Goal: Task Accomplishment & Management: Use online tool/utility

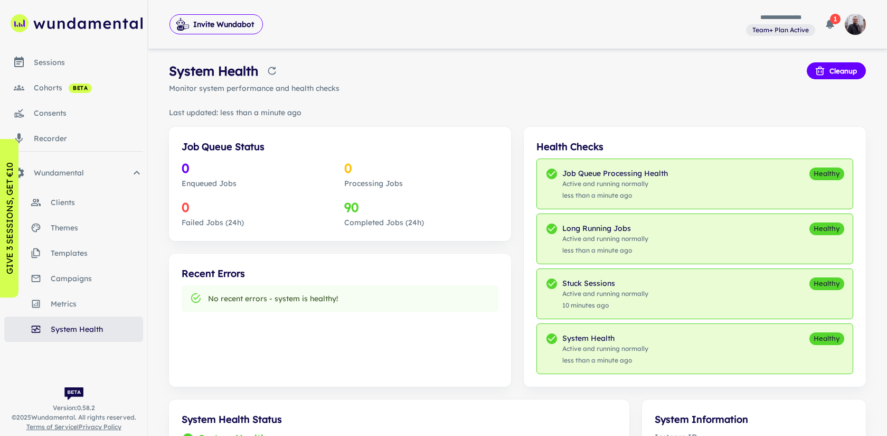
scroll to position [314, 0]
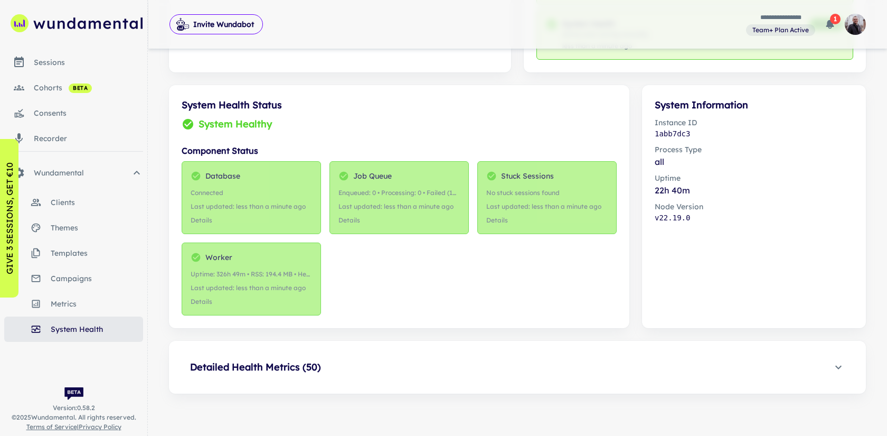
click at [461, 352] on div "Detailed Health Metrics ( 50 ) Metric Name Value Job Type Unique ID Instance La…" at bounding box center [517, 367] width 697 height 53
click at [451, 363] on span "Detailed Health Metrics ( 50 )" at bounding box center [511, 367] width 642 height 15
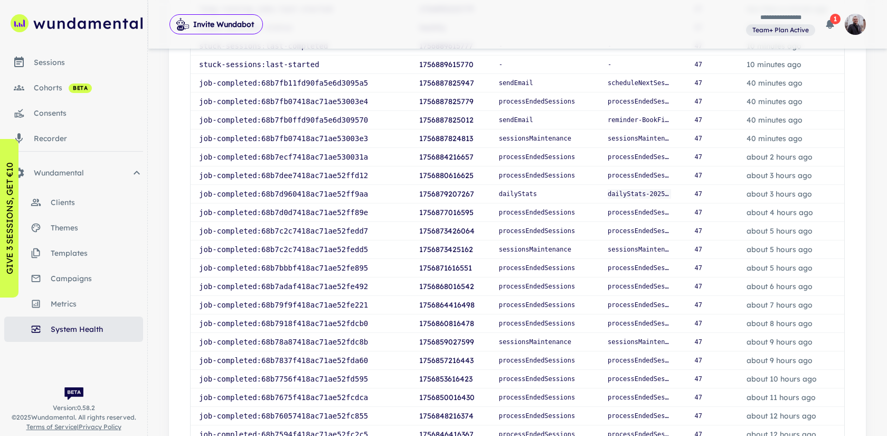
scroll to position [986, 0]
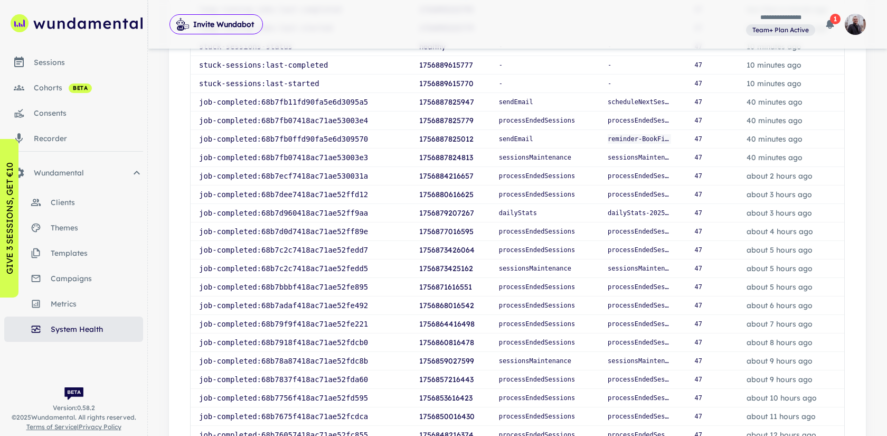
click at [630, 139] on p "reminder-BookFirstSession-4-688b30b6ef8b4ce8d8c64e4c-20250903" at bounding box center [639, 139] width 63 height 10
click at [234, 29] on button "Invite Wundabot" at bounding box center [216, 24] width 93 height 20
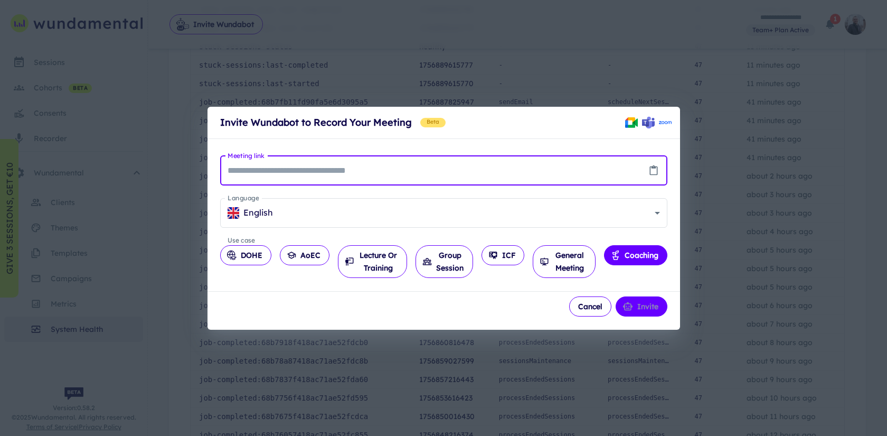
click at [424, 77] on div "Invite Wundabot to Record Your Meeting Beta Meeting link Meeting link Language …" at bounding box center [443, 218] width 887 height 436
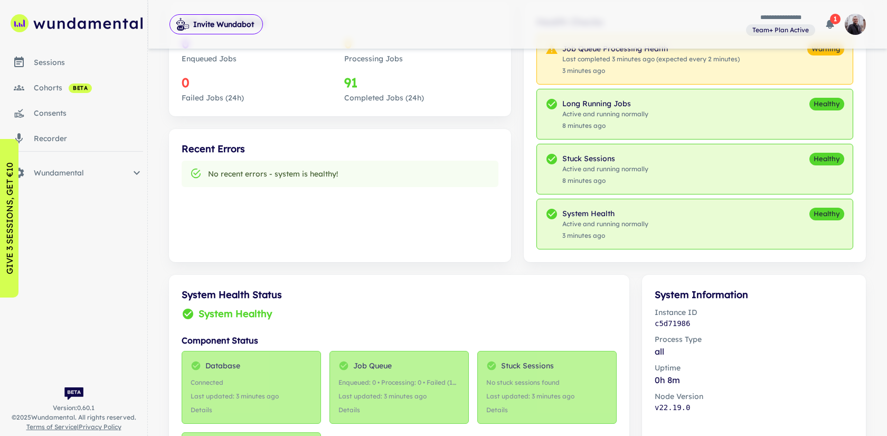
scroll to position [314, 0]
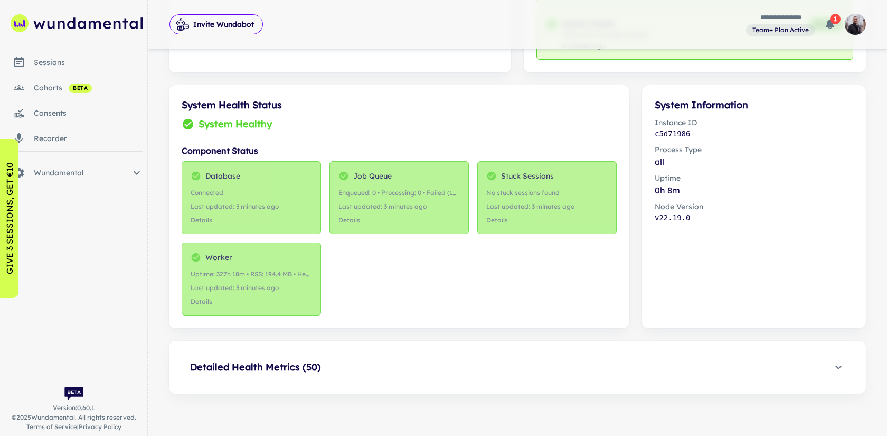
click at [332, 363] on span "Detailed Health Metrics ( 50 )" at bounding box center [511, 367] width 642 height 15
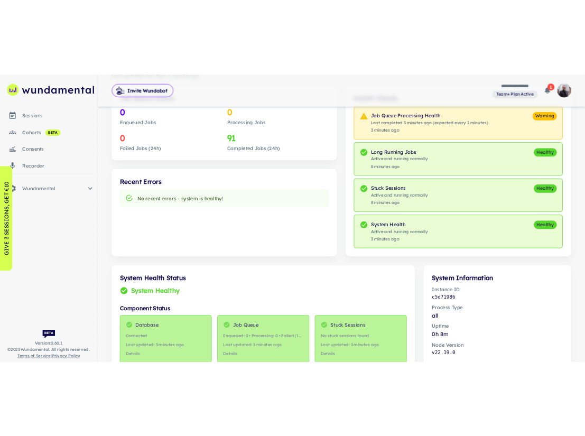
scroll to position [0, 0]
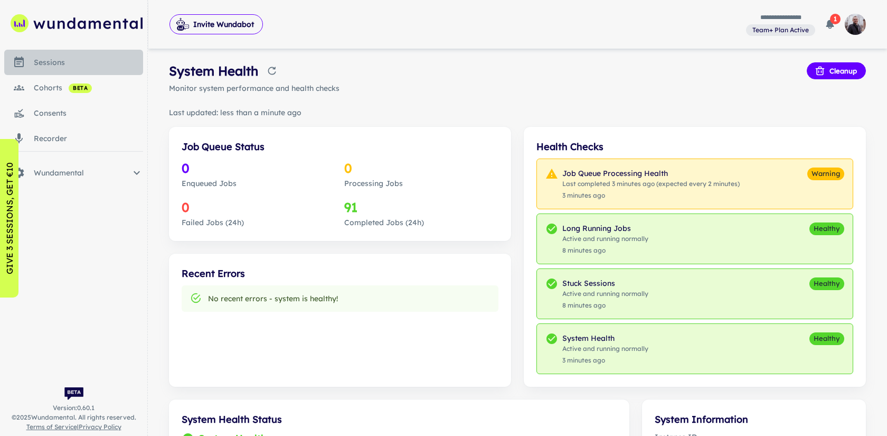
click at [66, 66] on div "sessions" at bounding box center [88, 63] width 109 height 12
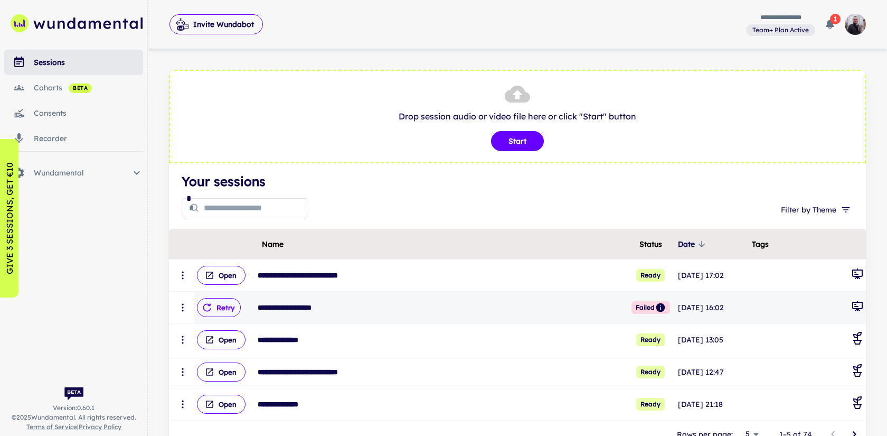
click at [229, 305] on button "Retry" at bounding box center [219, 307] width 44 height 19
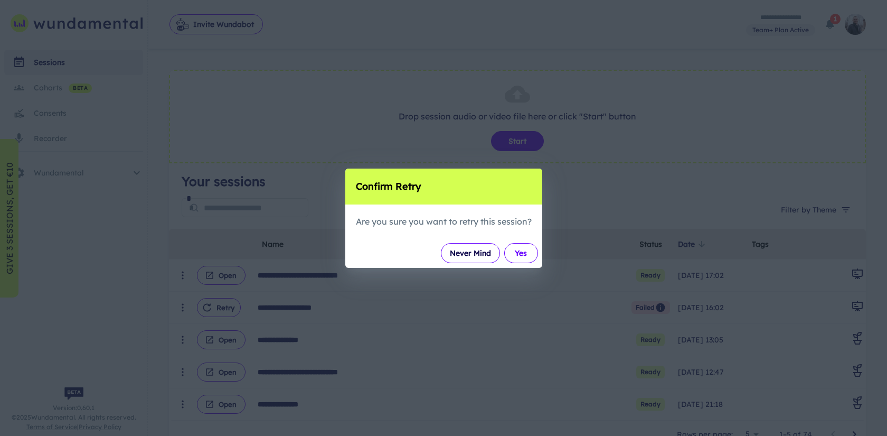
click at [517, 256] on button "Yes" at bounding box center [521, 253] width 34 height 20
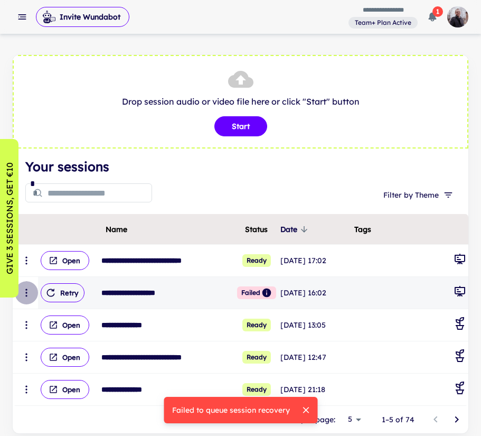
click at [25, 290] on icon "scrollable content" at bounding box center [26, 292] width 11 height 11
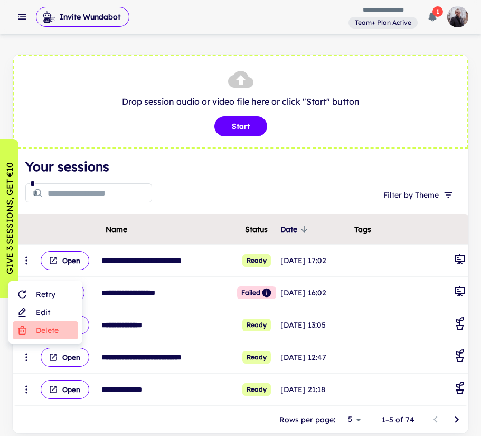
click at [42, 333] on li "Delete" at bounding box center [45, 330] width 65 height 18
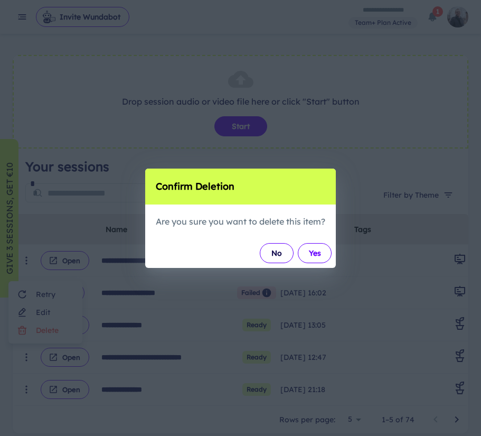
click at [318, 252] on button "Yes" at bounding box center [315, 253] width 34 height 20
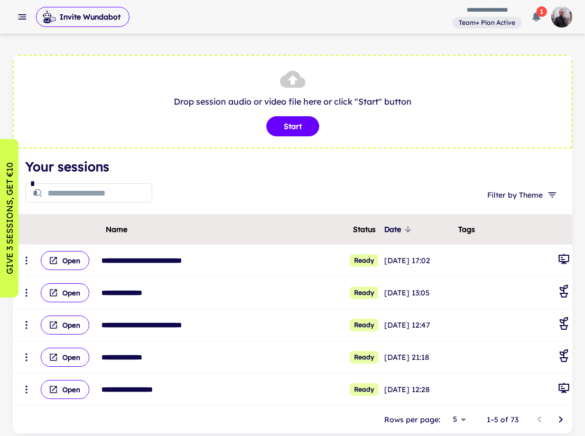
click at [534, 18] on icon "button" at bounding box center [536, 17] width 8 height 9
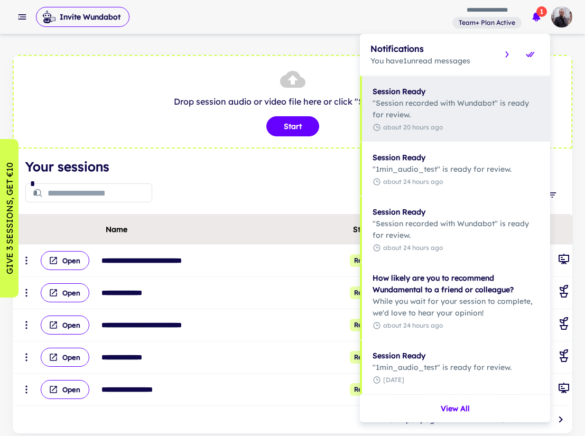
click at [528, 57] on icon "Mark all as read" at bounding box center [530, 54] width 8 height 5
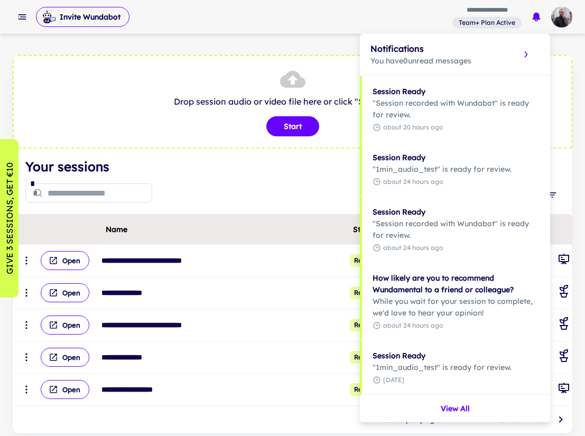
click at [198, 191] on div at bounding box center [292, 218] width 585 height 436
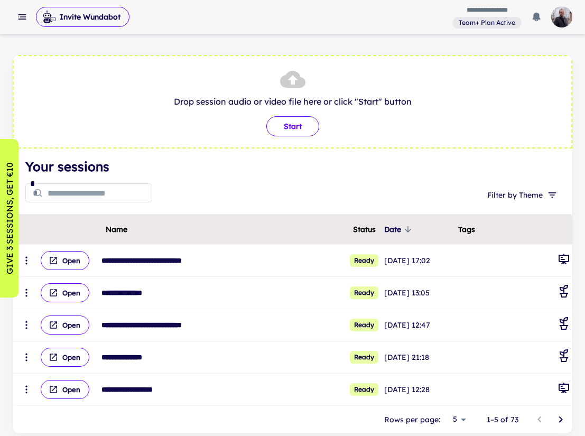
click at [281, 132] on button "Start" at bounding box center [292, 126] width 53 height 20
type input "**********"
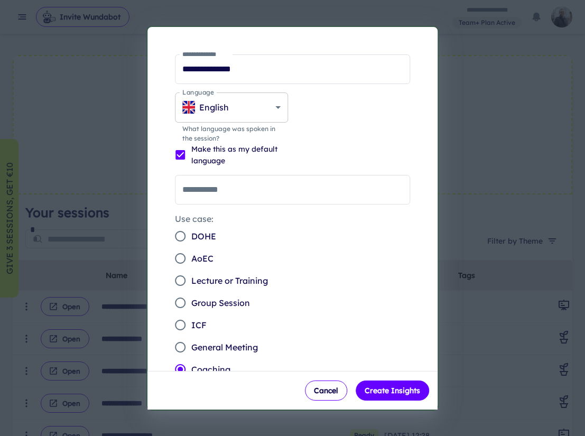
click at [278, 115] on body "**********" at bounding box center [292, 218] width 585 height 436
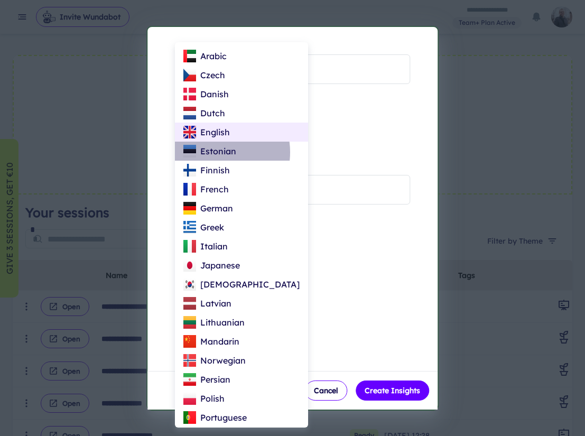
click at [214, 152] on p "Estonian" at bounding box center [218, 151] width 36 height 13
type input "**"
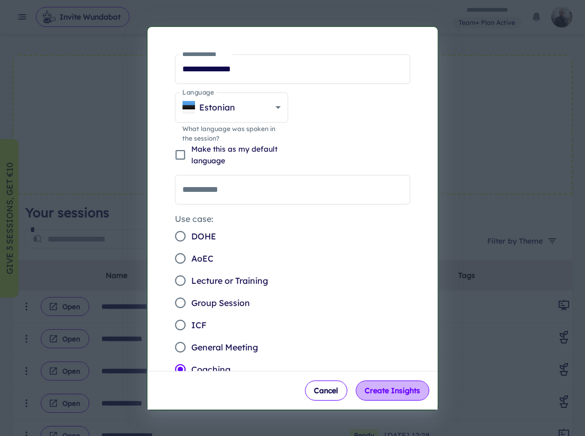
click at [386, 387] on button "Create Insights" at bounding box center [391, 390] width 73 height 20
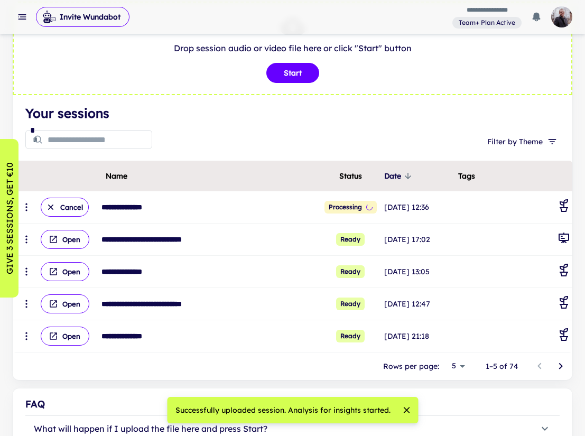
scroll to position [88, 0]
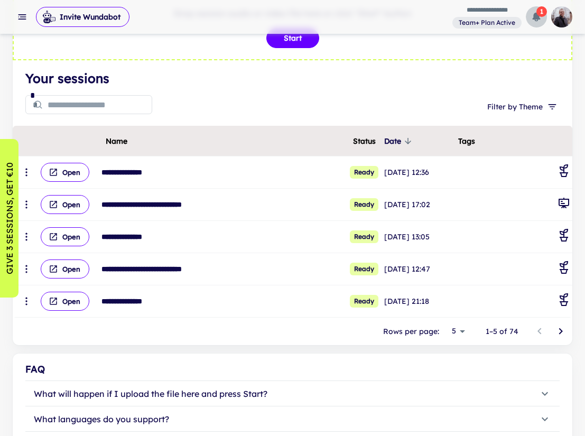
click at [537, 16] on icon "button" at bounding box center [536, 17] width 8 height 9
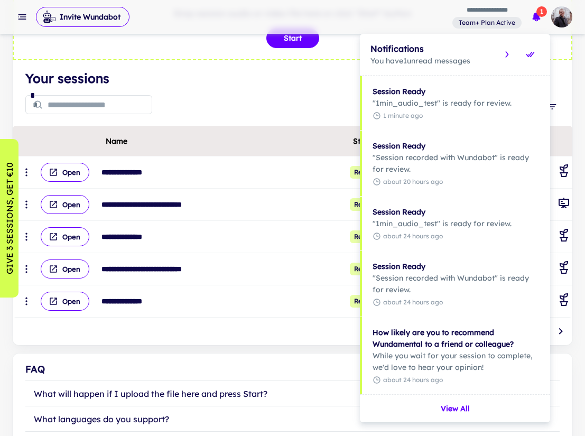
click at [427, 93] on h6 "Session Ready" at bounding box center [455, 92] width 167 height 12
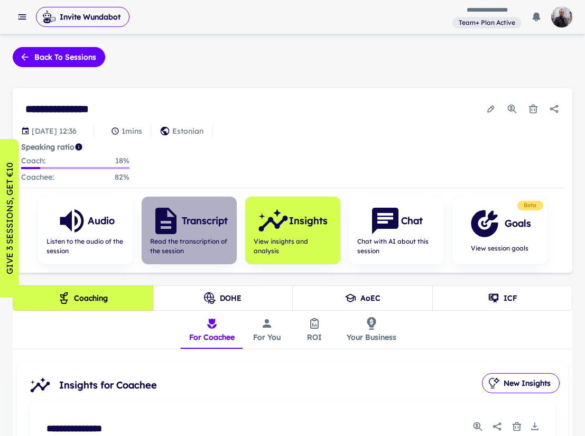
click at [197, 238] on span "Read the transcription of the session" at bounding box center [189, 246] width 78 height 19
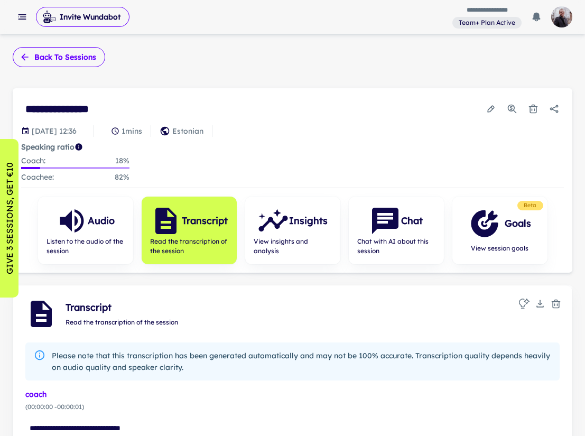
click at [65, 52] on button "Back to sessions" at bounding box center [59, 57] width 92 height 20
